Goal: Complete application form

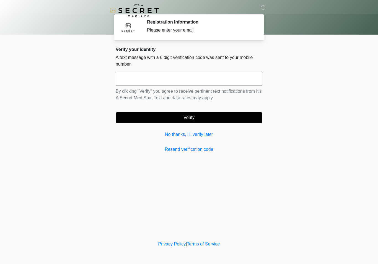
click at [214, 79] on input "text" at bounding box center [189, 79] width 147 height 14
type input "******"
click at [184, 117] on button "Verify" at bounding box center [189, 117] width 147 height 11
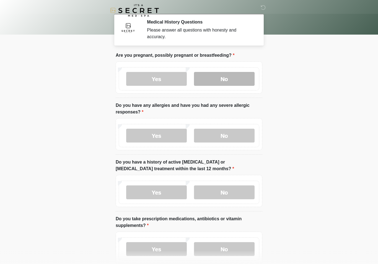
click at [234, 82] on label "No" at bounding box center [224, 79] width 61 height 14
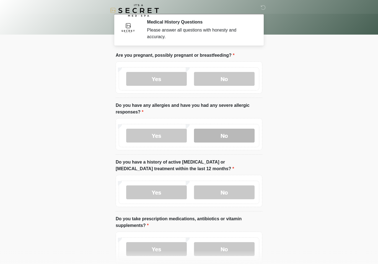
click at [228, 137] on label "No" at bounding box center [224, 136] width 61 height 14
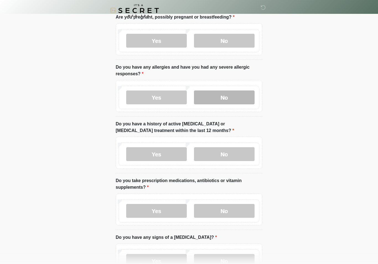
scroll to position [39, 0]
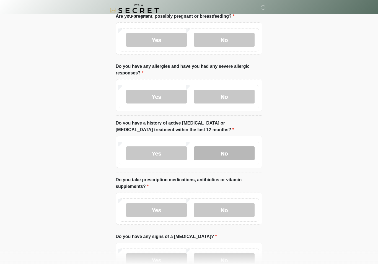
click at [234, 153] on label "No" at bounding box center [224, 154] width 61 height 14
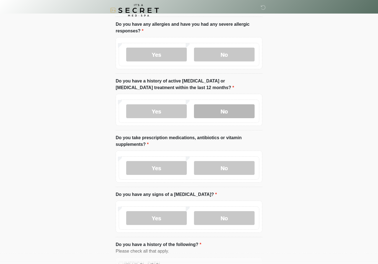
scroll to position [84, 0]
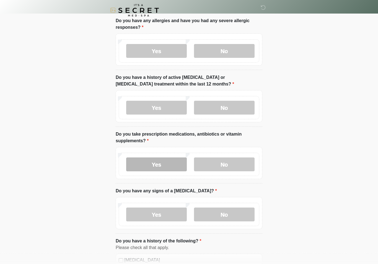
click at [159, 164] on label "Yes" at bounding box center [156, 165] width 61 height 14
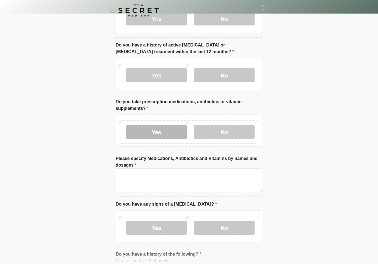
scroll to position [117, 0]
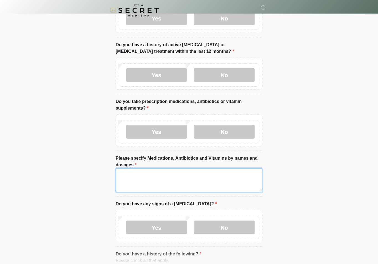
click at [134, 177] on textarea "Please specify Medications, Antibiotics and Vitamins by names and dosages" at bounding box center [189, 181] width 147 height 24
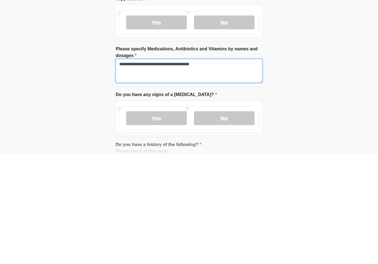
scroll to position [130, 0]
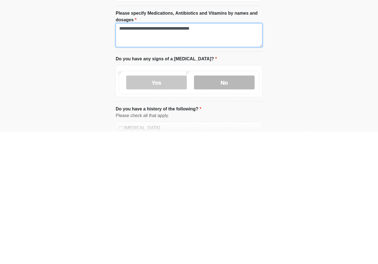
type textarea "**********"
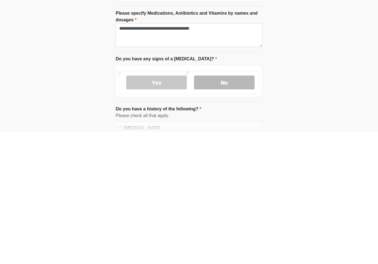
click at [230, 208] on label "No" at bounding box center [224, 215] width 61 height 14
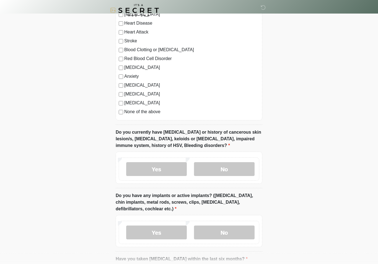
scroll to position [379, 0]
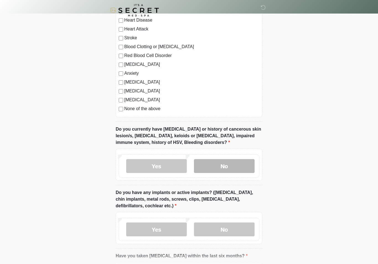
click at [238, 165] on label "No" at bounding box center [224, 167] width 61 height 14
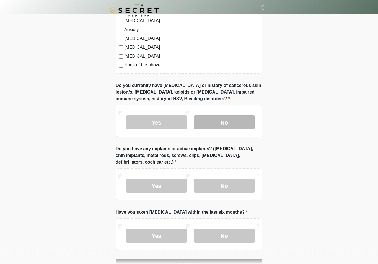
scroll to position [423, 0]
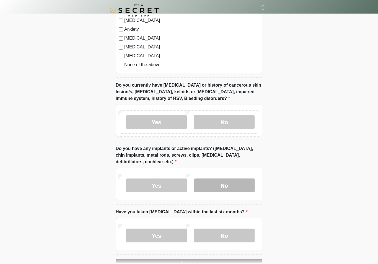
click at [237, 188] on label "No" at bounding box center [224, 186] width 61 height 14
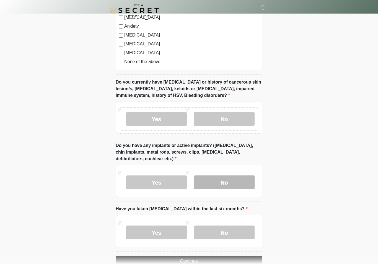
scroll to position [449, 0]
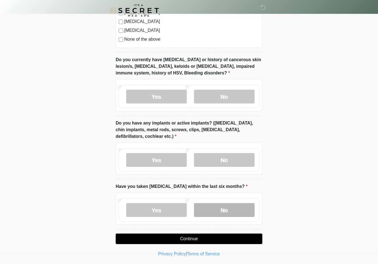
click at [231, 209] on label "No" at bounding box center [224, 210] width 61 height 14
click at [223, 239] on button "Continue" at bounding box center [189, 239] width 147 height 11
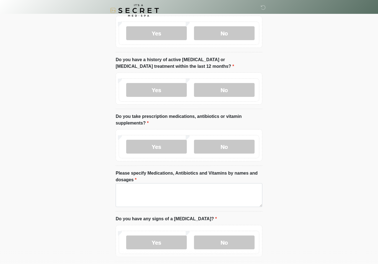
scroll to position [0, 0]
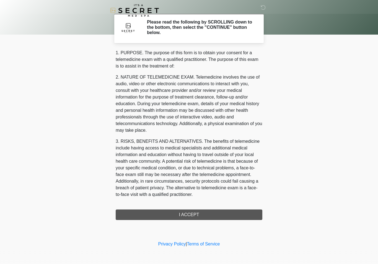
click at [212, 218] on div "1. PURPOSE. The purpose of this form is to obtain your consent for a telemedici…" at bounding box center [189, 135] width 147 height 171
click at [220, 216] on div "1. PURPOSE. The purpose of this form is to obtain your consent for a telemedici…" at bounding box center [189, 135] width 147 height 171
click at [203, 213] on div "1. PURPOSE. The purpose of this form is to obtain your consent for a telemedici…" at bounding box center [189, 135] width 147 height 171
click at [207, 216] on div "1. PURPOSE. The purpose of this form is to obtain your consent for a telemedici…" at bounding box center [189, 135] width 147 height 171
click at [190, 215] on div "1. PURPOSE. The purpose of this form is to obtain your consent for a telemedici…" at bounding box center [189, 135] width 147 height 171
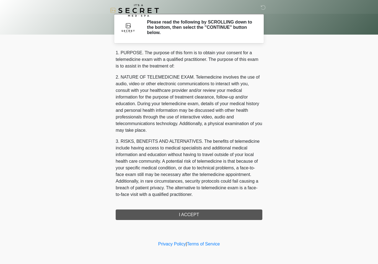
click at [191, 212] on div "1. PURPOSE. The purpose of this form is to obtain your consent for a telemedici…" at bounding box center [189, 135] width 147 height 171
click at [195, 215] on div "1. PURPOSE. The purpose of this form is to obtain your consent for a telemedici…" at bounding box center [189, 135] width 147 height 171
click at [226, 29] on h2 "Please read the following by SCROLLING down to the bottom, then select the "CON…" at bounding box center [200, 27] width 107 height 16
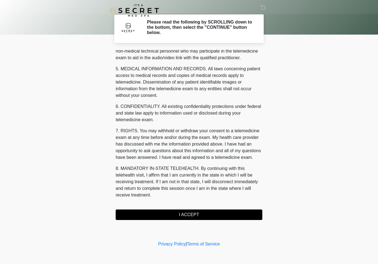
scroll to position [168, 0]
click at [192, 215] on button "I ACCEPT" at bounding box center [189, 215] width 147 height 11
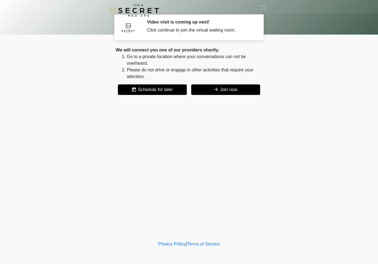
click at [237, 88] on button "Join now" at bounding box center [225, 89] width 69 height 11
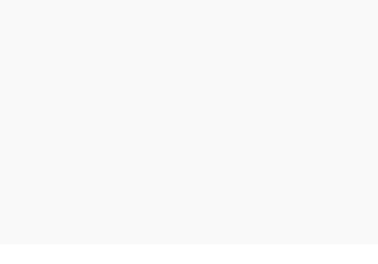
scroll to position [10, 0]
